Goal: Use online tool/utility: Utilize a website feature to perform a specific function

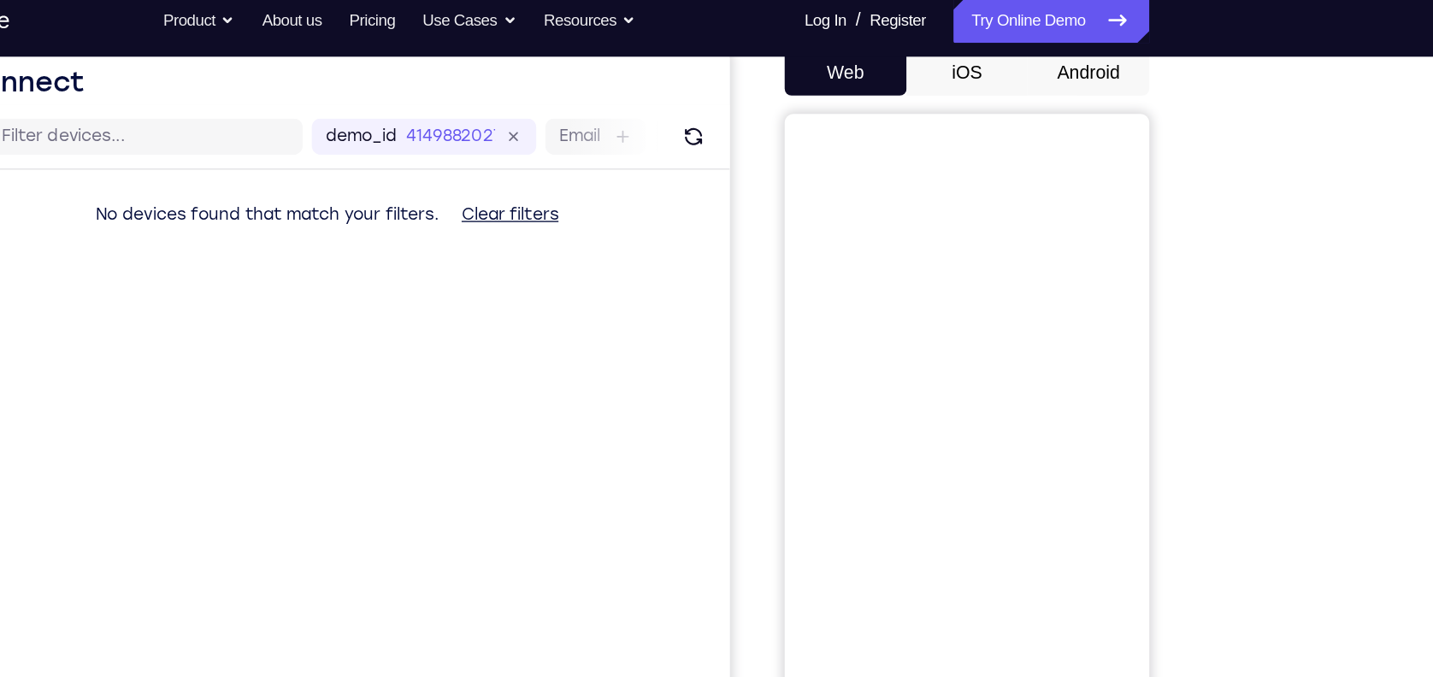
click at [1152, 55] on button "Android" at bounding box center [1149, 67] width 91 height 34
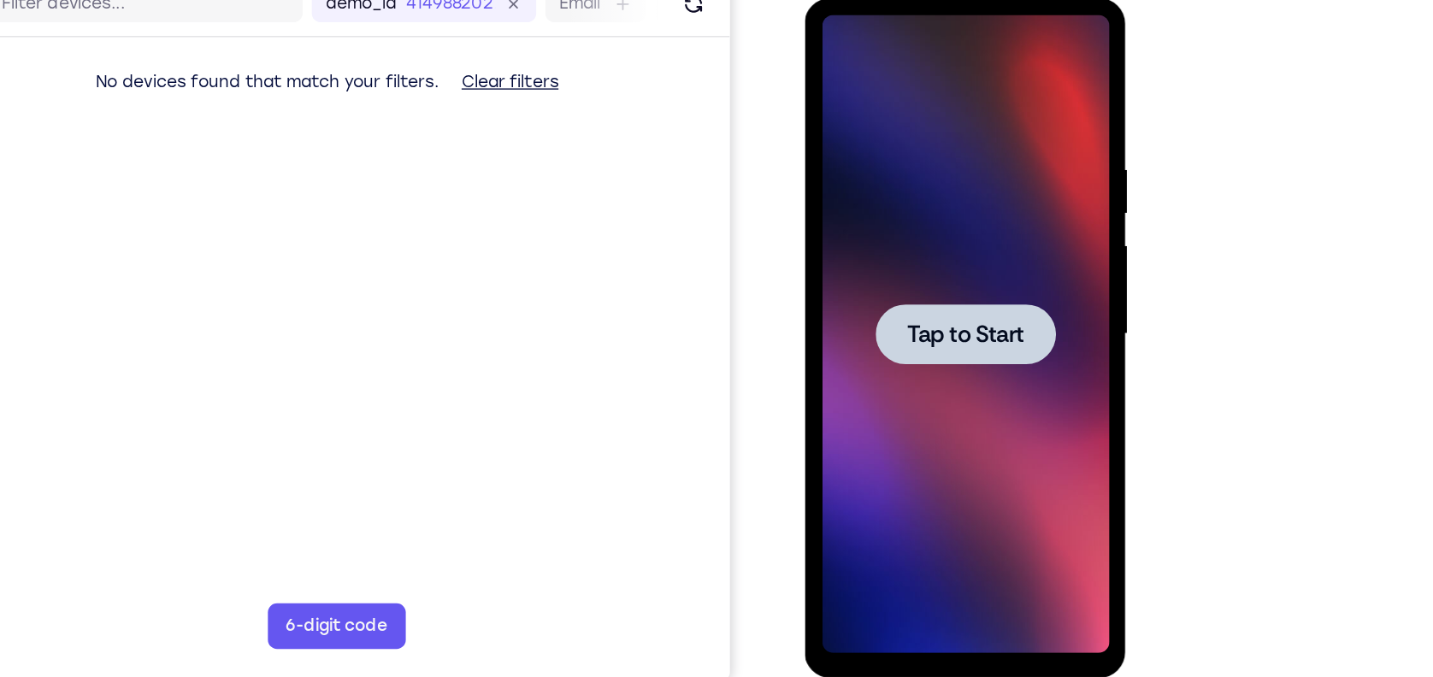
click at [941, 265] on div at bounding box center [925, 249] width 135 height 45
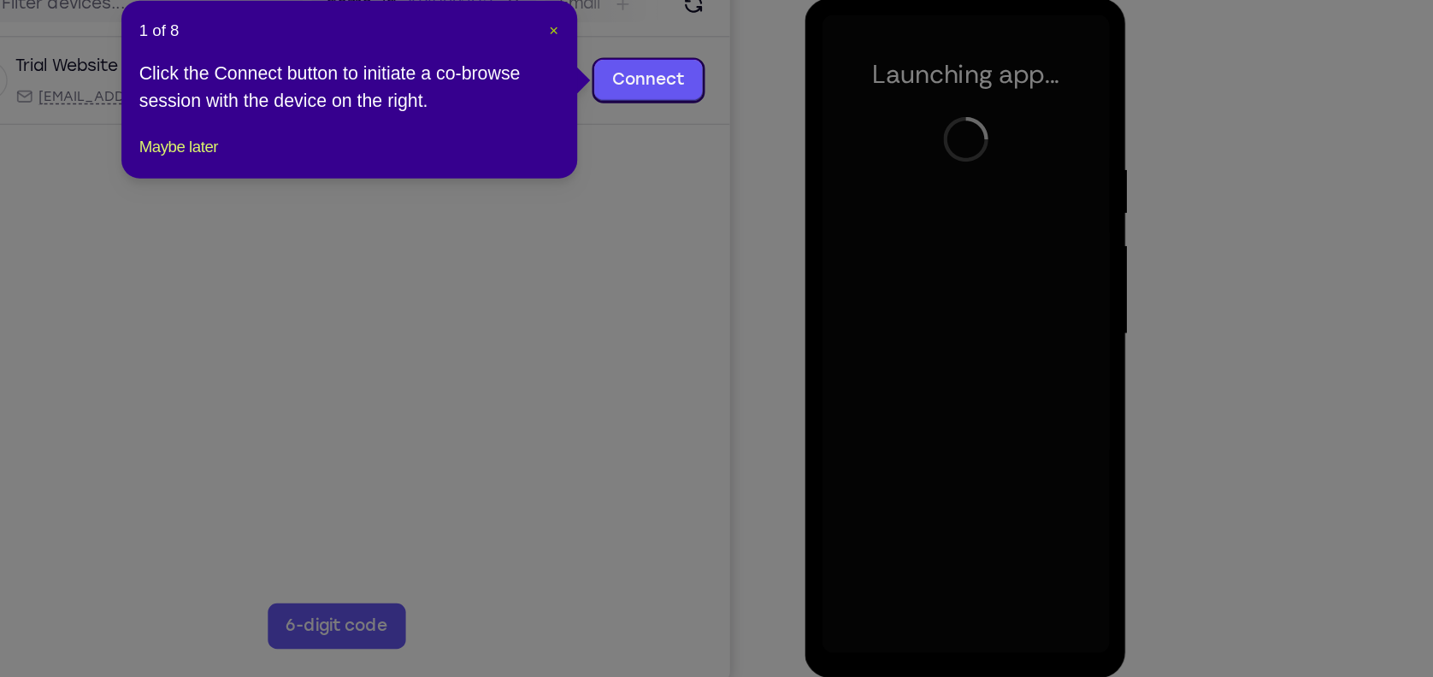
click at [745, 133] on span "×" at bounding box center [748, 134] width 7 height 14
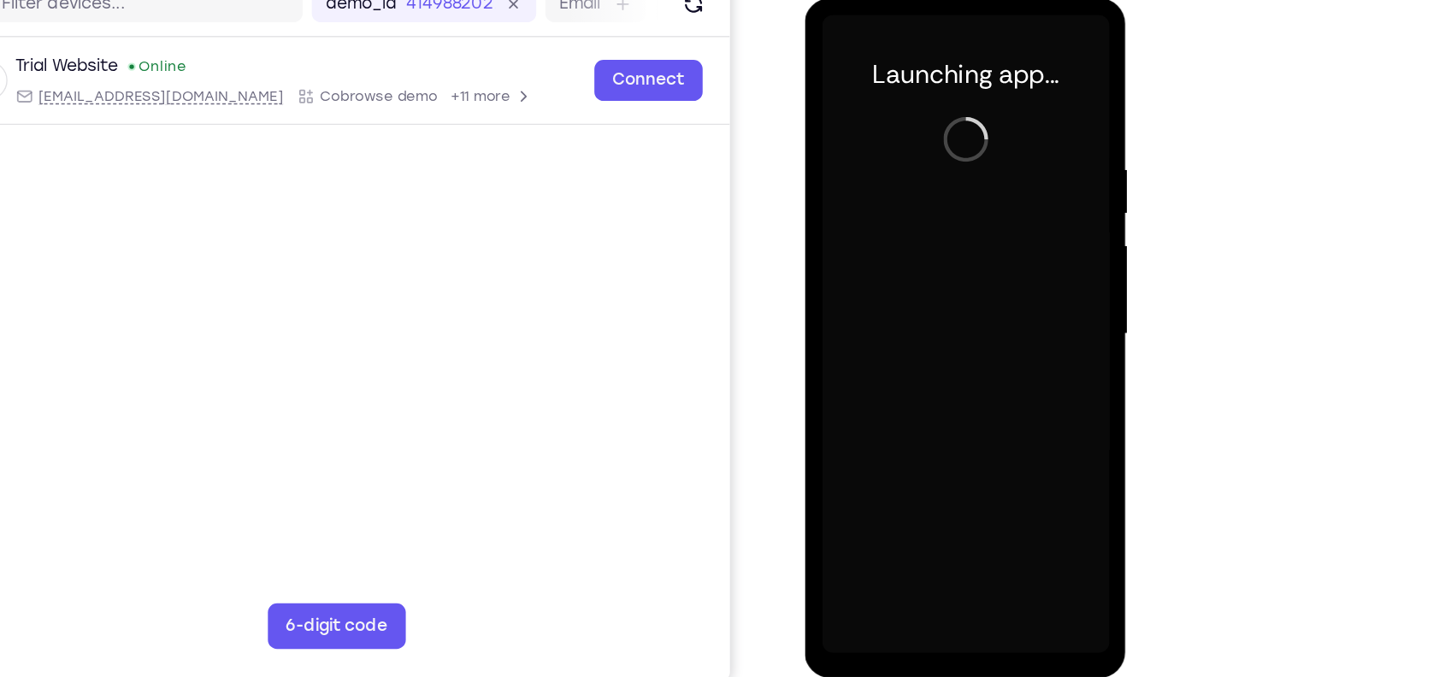
scroll to position [173, 0]
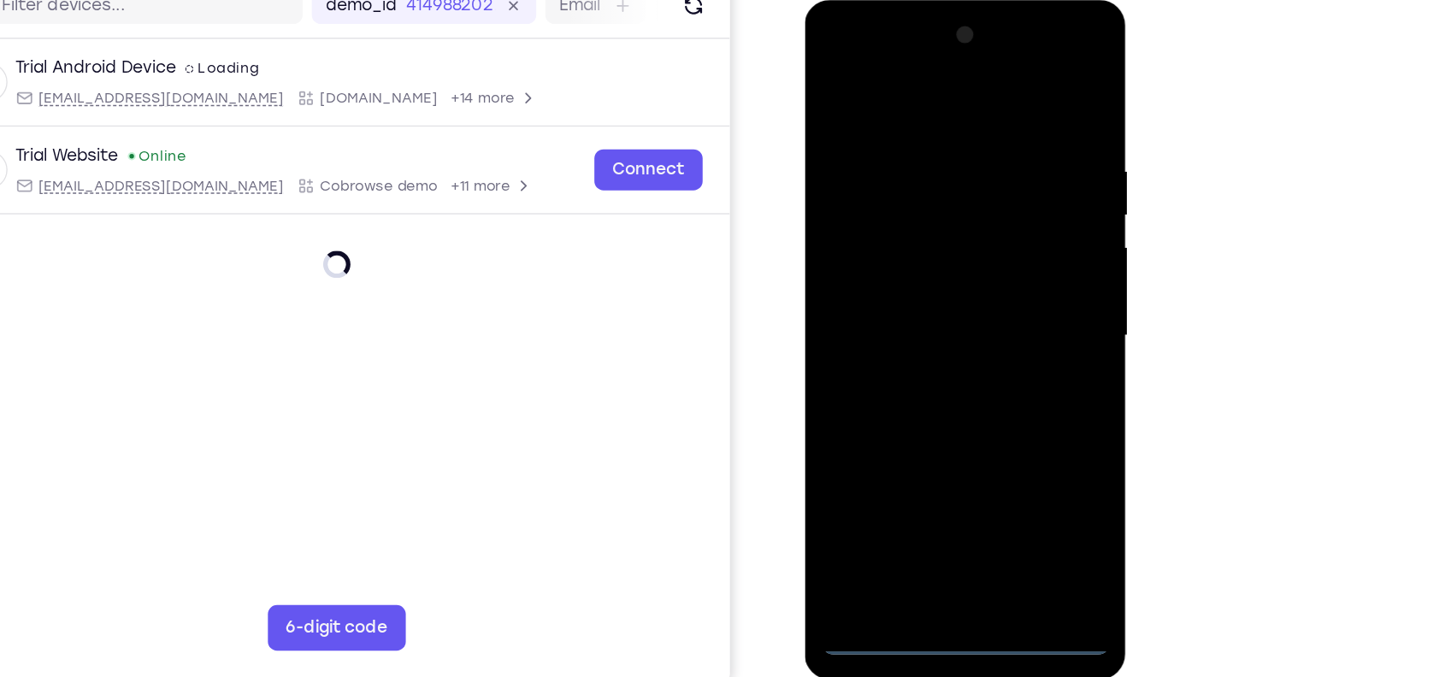
click at [929, 476] on div at bounding box center [924, 252] width 215 height 479
click at [994, 405] on div at bounding box center [924, 252] width 215 height 479
click at [872, 87] on div at bounding box center [924, 252] width 215 height 479
click at [1000, 245] on div at bounding box center [924, 252] width 215 height 479
click at [910, 284] on div at bounding box center [924, 252] width 215 height 479
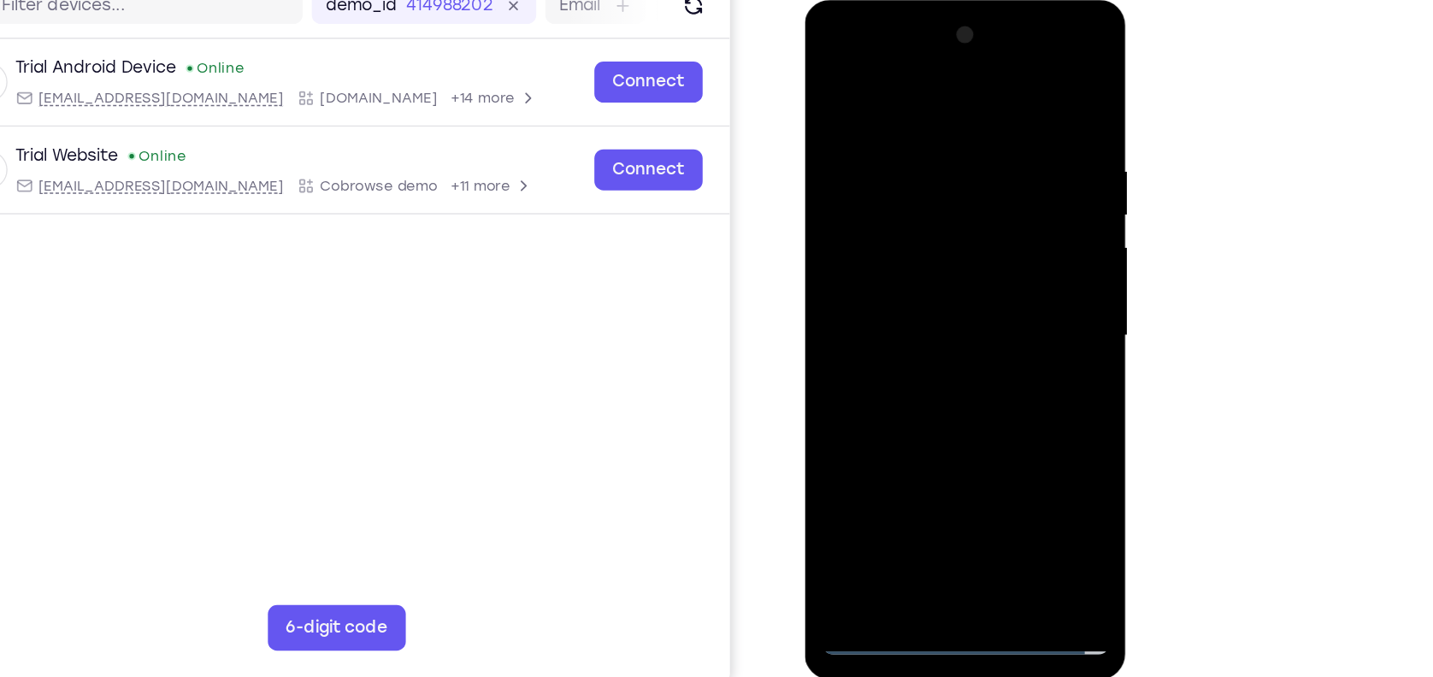
click at [930, 227] on div at bounding box center [924, 252] width 215 height 479
click at [928, 227] on div at bounding box center [924, 252] width 215 height 479
click at [934, 251] on div at bounding box center [924, 252] width 215 height 479
click at [981, 308] on div at bounding box center [924, 252] width 215 height 479
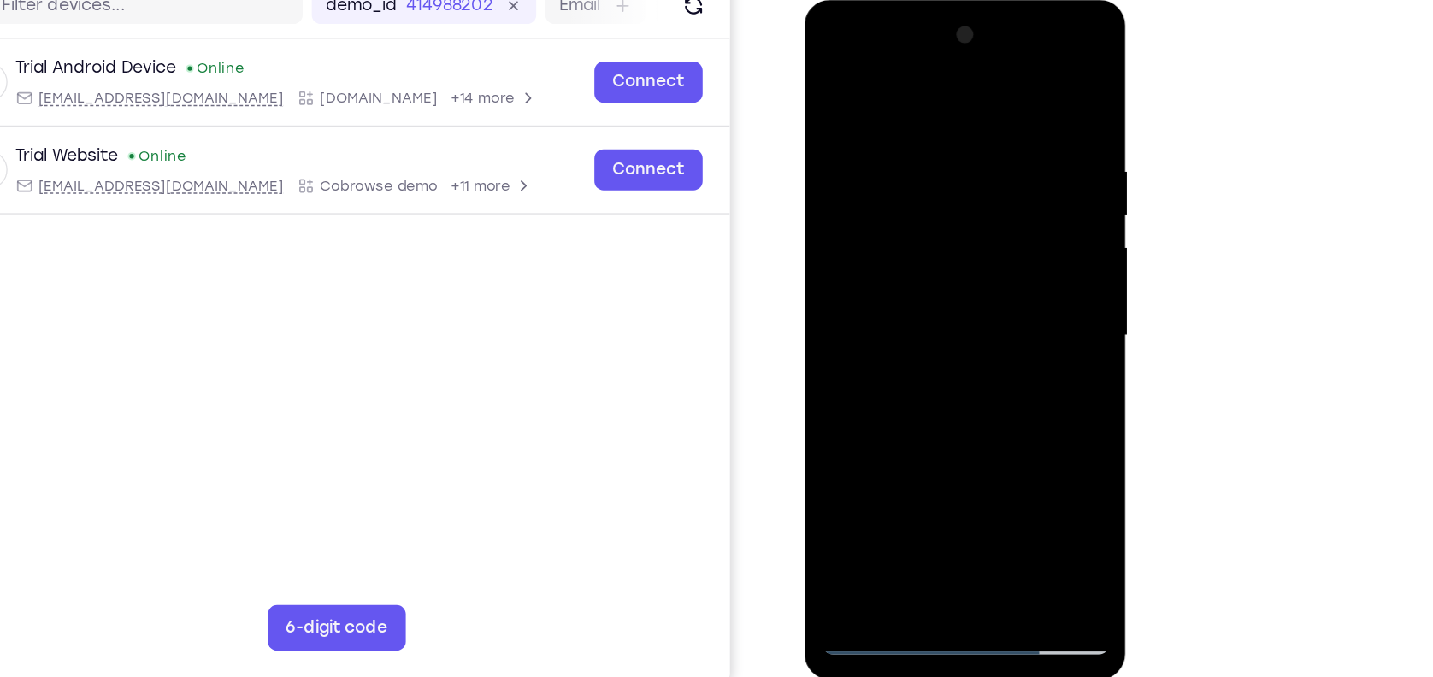
click at [958, 326] on div at bounding box center [924, 252] width 215 height 479
click at [964, 453] on div at bounding box center [924, 252] width 215 height 479
click at [917, 342] on div at bounding box center [924, 252] width 215 height 479
drag, startPoint x: 956, startPoint y: 393, endPoint x: 965, endPoint y: 440, distance: 47.8
click at [965, 440] on div at bounding box center [924, 252] width 215 height 479
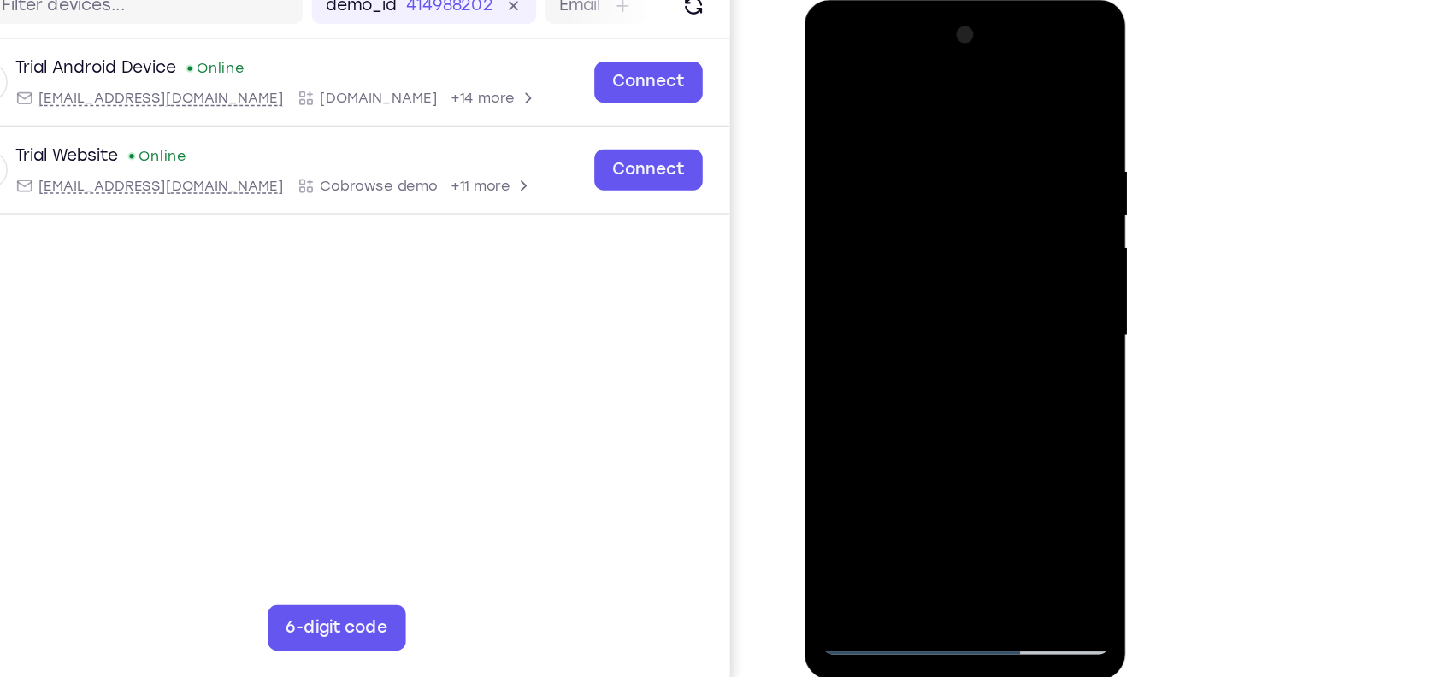
click at [932, 225] on div at bounding box center [924, 252] width 215 height 479
click at [891, 309] on div at bounding box center [924, 252] width 215 height 479
click at [830, 81] on div at bounding box center [924, 252] width 215 height 479
click at [1022, 435] on div at bounding box center [924, 252] width 215 height 479
click at [1022, 78] on div at bounding box center [924, 252] width 215 height 479
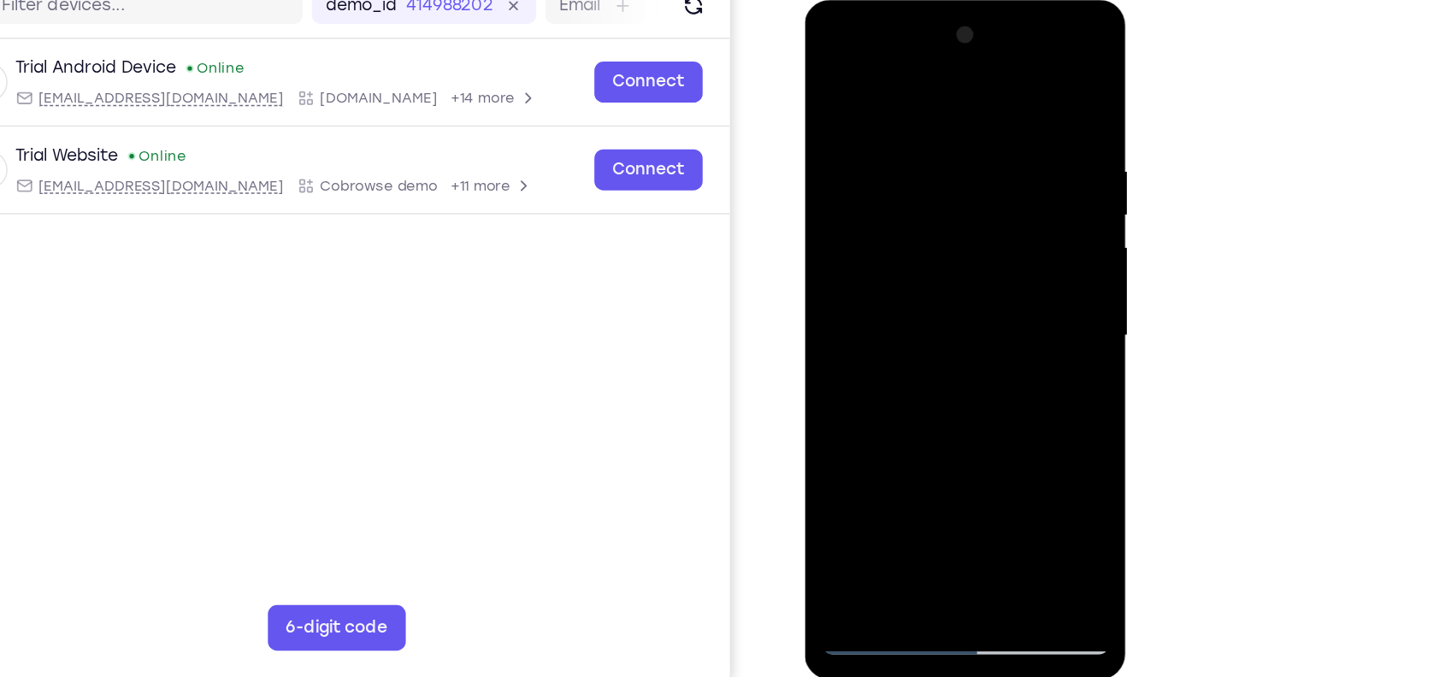
click at [832, 75] on div at bounding box center [924, 252] width 215 height 479
click at [967, 456] on div at bounding box center [924, 252] width 215 height 479
drag, startPoint x: 912, startPoint y: 385, endPoint x: 929, endPoint y: 301, distance: 85.5
click at [929, 301] on div at bounding box center [924, 252] width 215 height 479
click at [947, 297] on div at bounding box center [924, 252] width 215 height 479
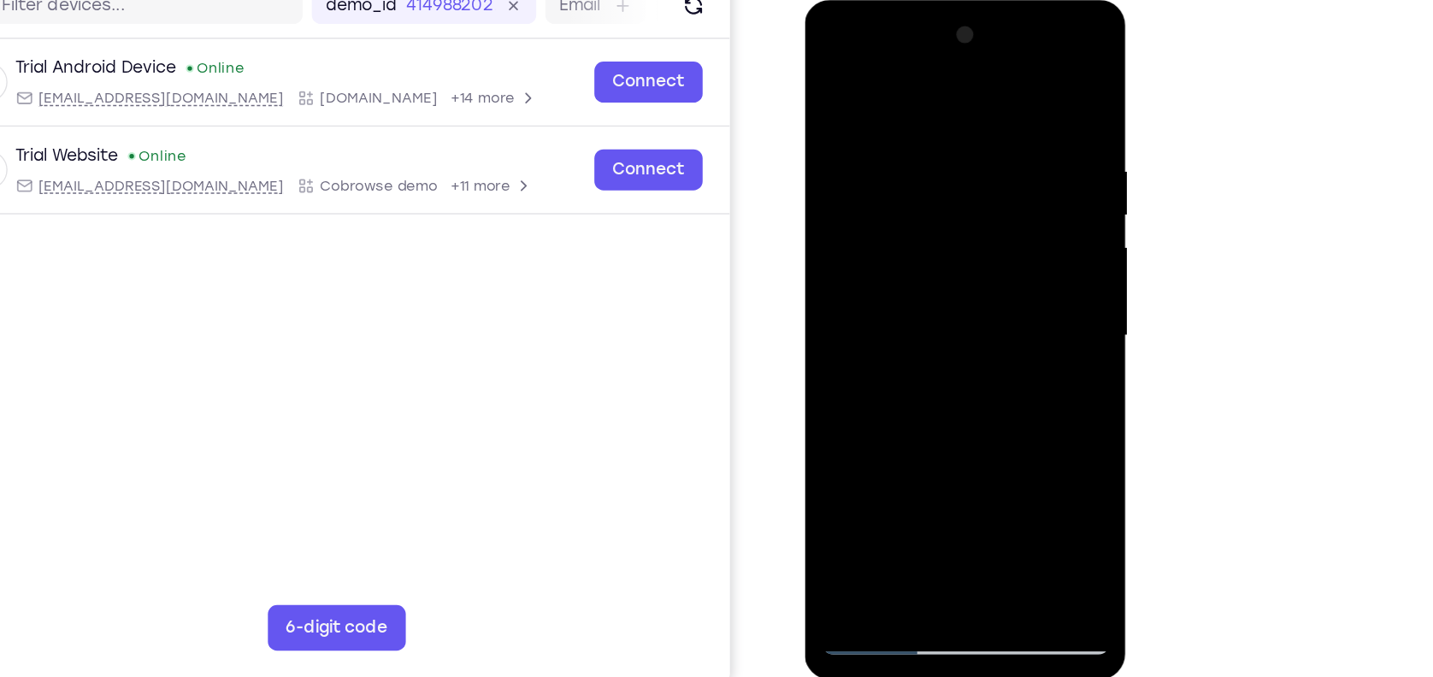
click at [887, 445] on div at bounding box center [924, 252] width 215 height 479
click at [833, 82] on div at bounding box center [924, 252] width 215 height 479
click at [927, 228] on div at bounding box center [924, 252] width 215 height 479
click at [831, 83] on div at bounding box center [924, 252] width 215 height 479
click at [919, 330] on div at bounding box center [924, 252] width 215 height 479
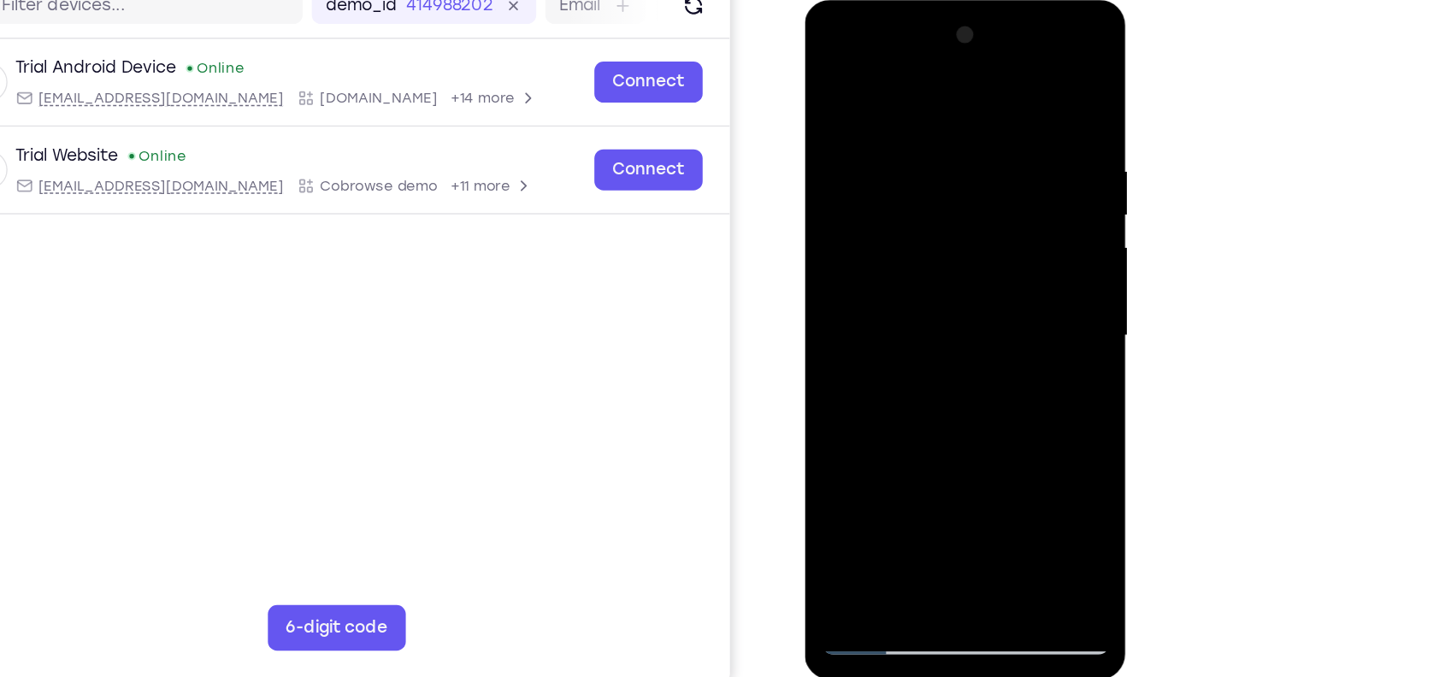
click at [828, 78] on div at bounding box center [924, 252] width 215 height 479
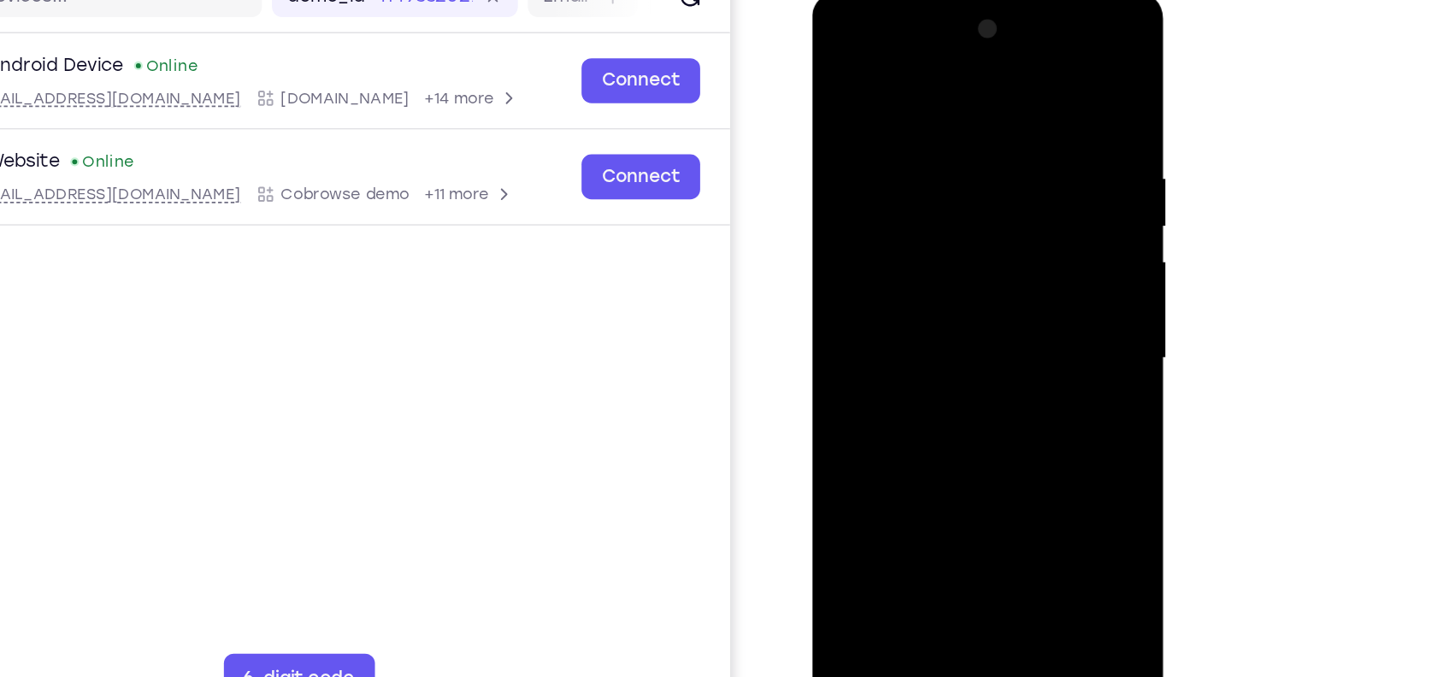
click at [841, 67] on div at bounding box center [931, 243] width 215 height 479
click at [912, 124] on div at bounding box center [931, 243] width 215 height 479
click at [1030, 180] on div at bounding box center [931, 243] width 215 height 479
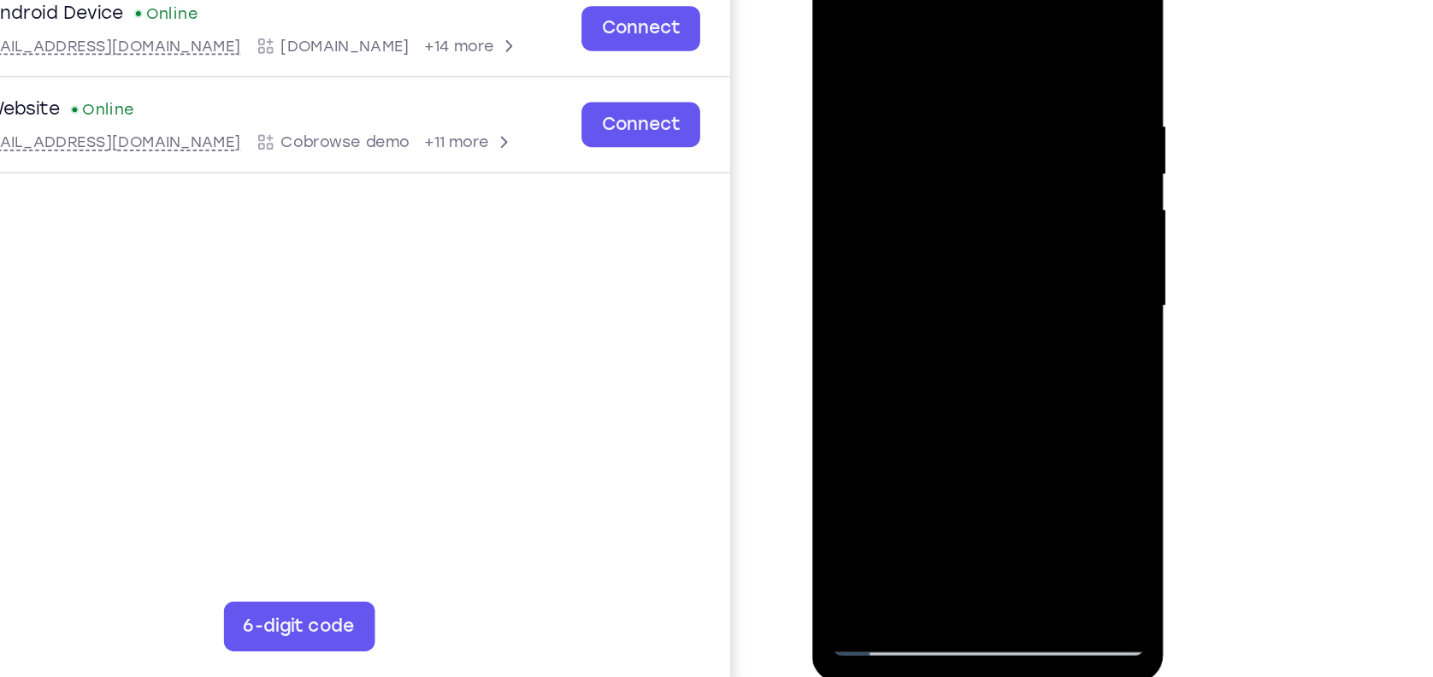
click at [1030, 164] on div at bounding box center [931, 191] width 215 height 479
drag, startPoint x: 1012, startPoint y: 162, endPoint x: 791, endPoint y: 188, distance: 222.2
click at [811, 188] on html "Online web based iOS Simulators and Android Emulators. Run iPhone, iPad, Mobile…" at bounding box center [933, 195] width 244 height 513
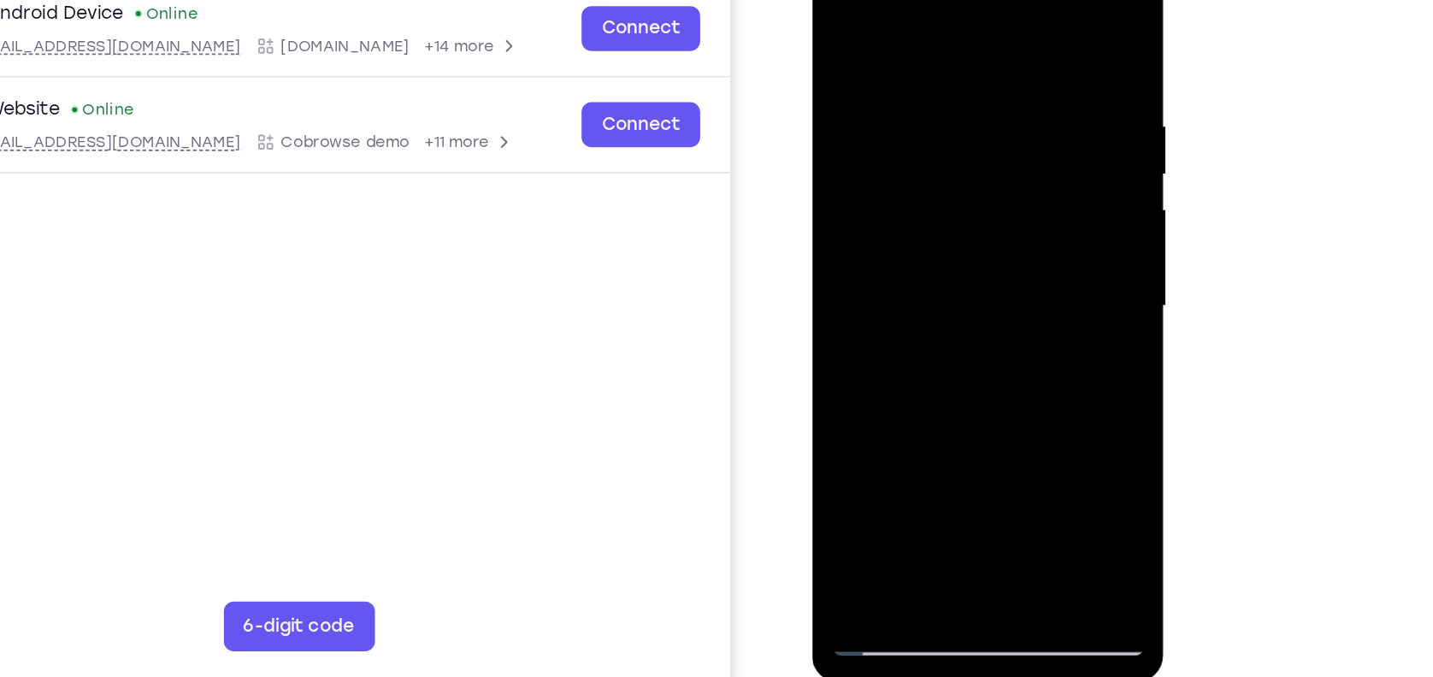
drag, startPoint x: 1007, startPoint y: 191, endPoint x: 694, endPoint y: 171, distance: 313.6
click at [811, 171] on html "Online web based iOS Simulators and Android Emulators. Run iPhone, iPad, Mobile…" at bounding box center [933, 195] width 244 height 513
click at [1021, 24] on div at bounding box center [931, 191] width 215 height 479
drag, startPoint x: 945, startPoint y: 124, endPoint x: 980, endPoint y: 472, distance: 349.8
click at [980, 452] on html "Online web based iOS Simulators and Android Emulators. Run iPhone, iPad, Mobile…" at bounding box center [933, 195] width 244 height 513
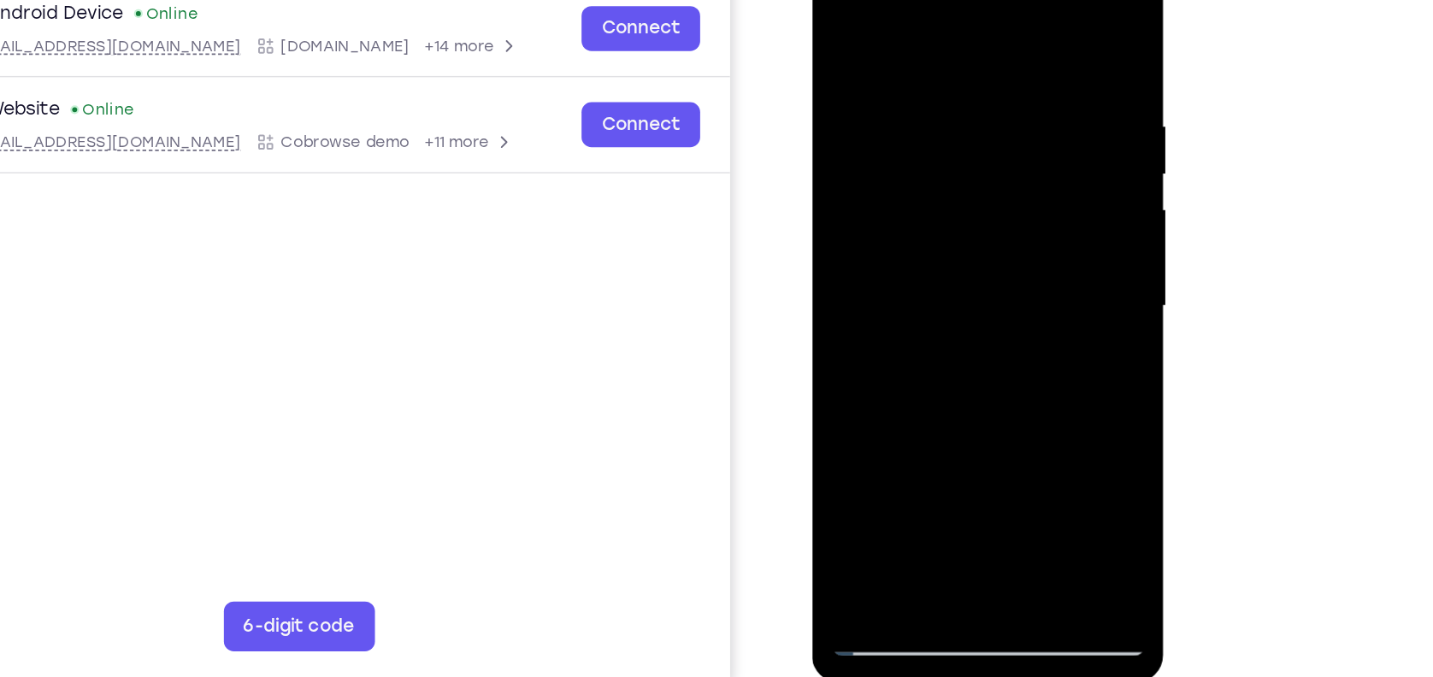
drag, startPoint x: 956, startPoint y: 104, endPoint x: 954, endPoint y: 345, distance: 241.1
click at [954, 345] on div at bounding box center [931, 191] width 215 height 479
drag, startPoint x: 944, startPoint y: 109, endPoint x: 937, endPoint y: 359, distance: 249.8
click at [937, 359] on div at bounding box center [931, 191] width 215 height 479
click at [852, 233] on div at bounding box center [931, 191] width 215 height 479
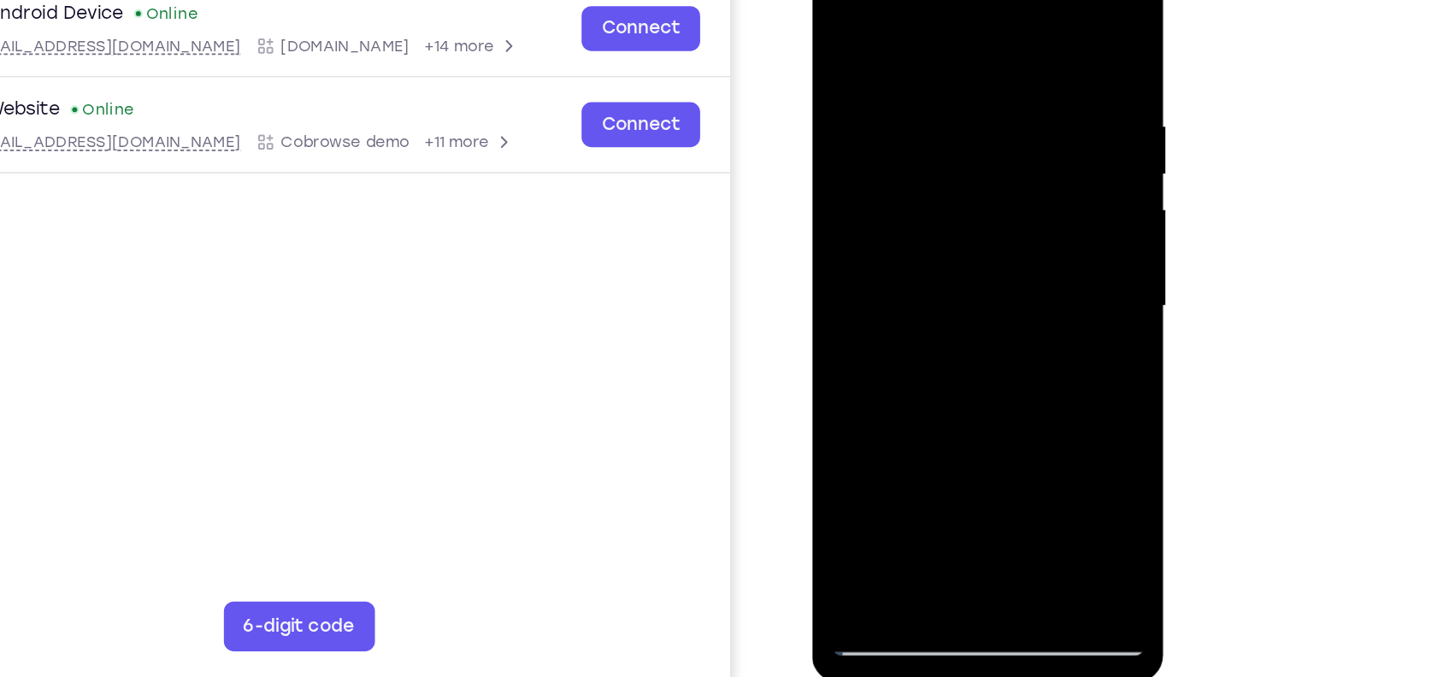
click at [852, 233] on div at bounding box center [931, 191] width 215 height 479
drag, startPoint x: 876, startPoint y: 251, endPoint x: 872, endPoint y: 172, distance: 78.8
click at [872, 172] on div at bounding box center [931, 191] width 215 height 479
drag, startPoint x: 895, startPoint y: 238, endPoint x: 894, endPoint y: 135, distance: 102.6
click at [894, 135] on div at bounding box center [931, 191] width 215 height 479
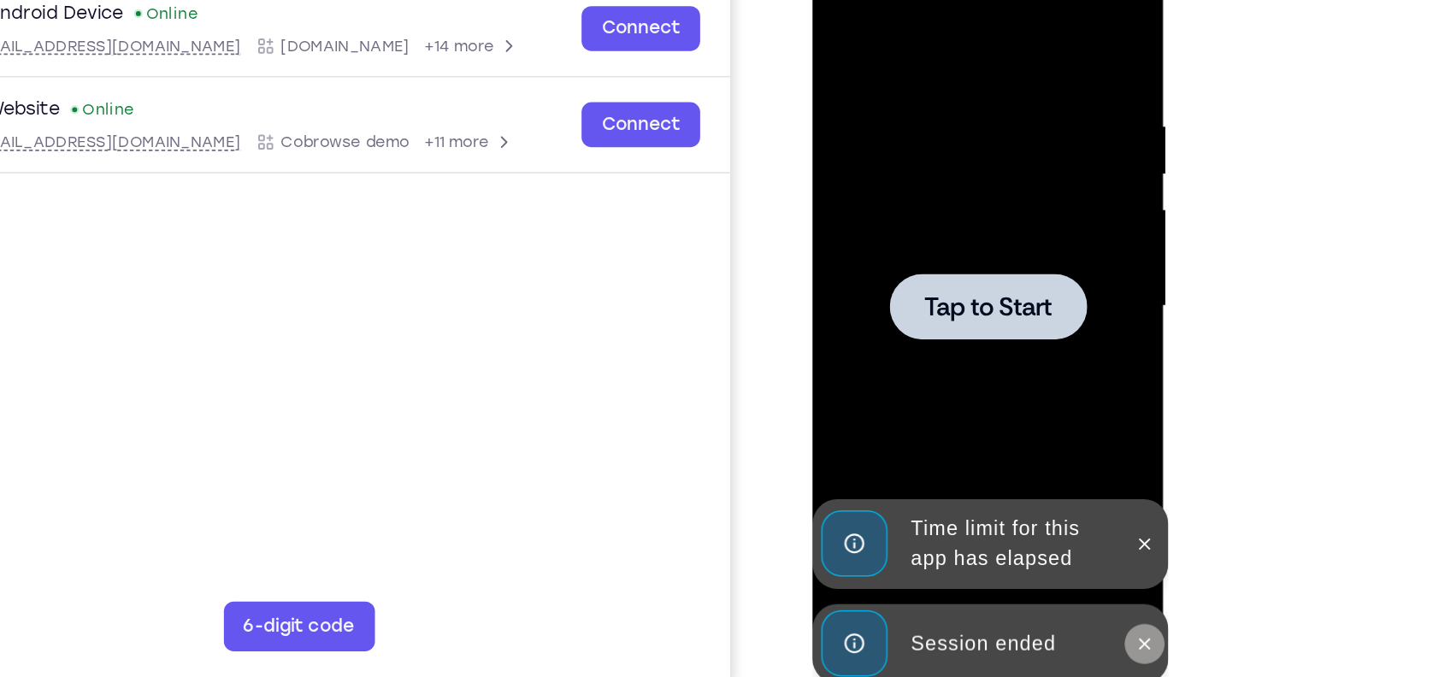
click at [1043, 419] on icon at bounding box center [1039, 423] width 14 height 14
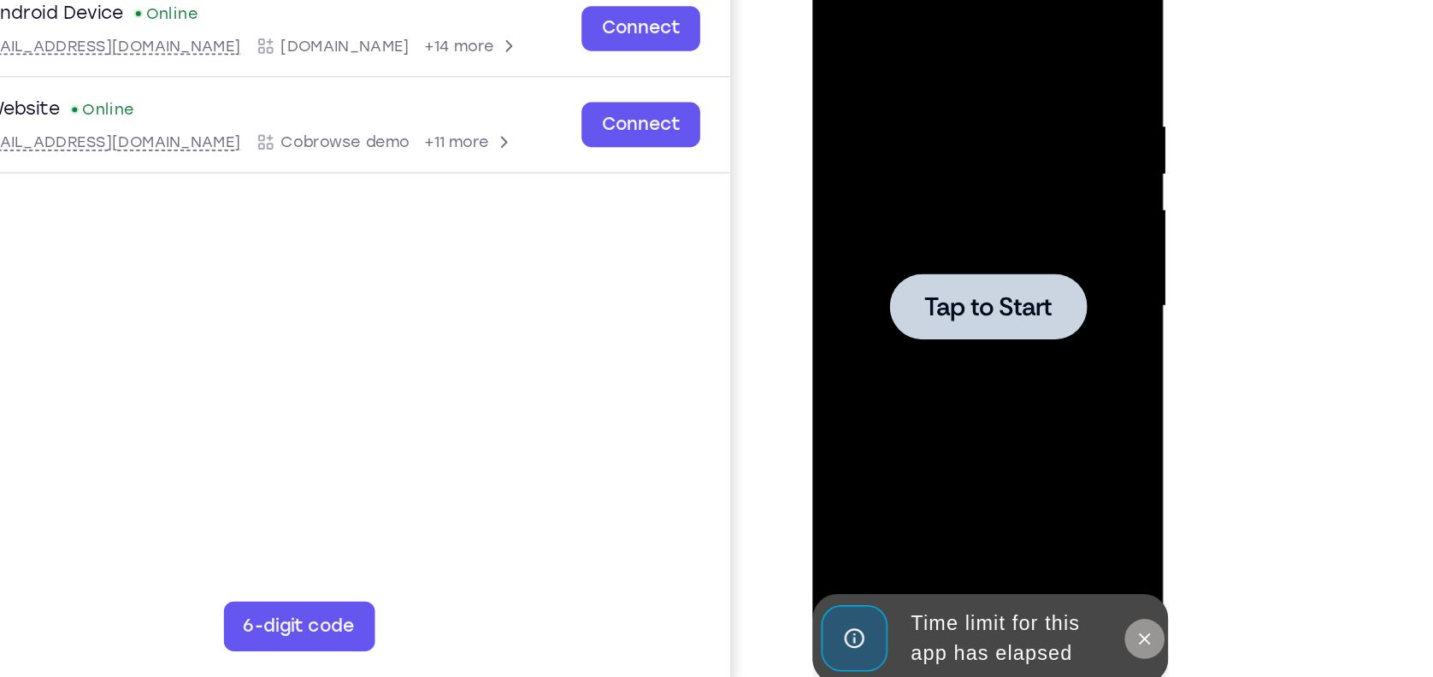
click at [1040, 412] on icon at bounding box center [1039, 419] width 14 height 14
